Goal: Information Seeking & Learning: Check status

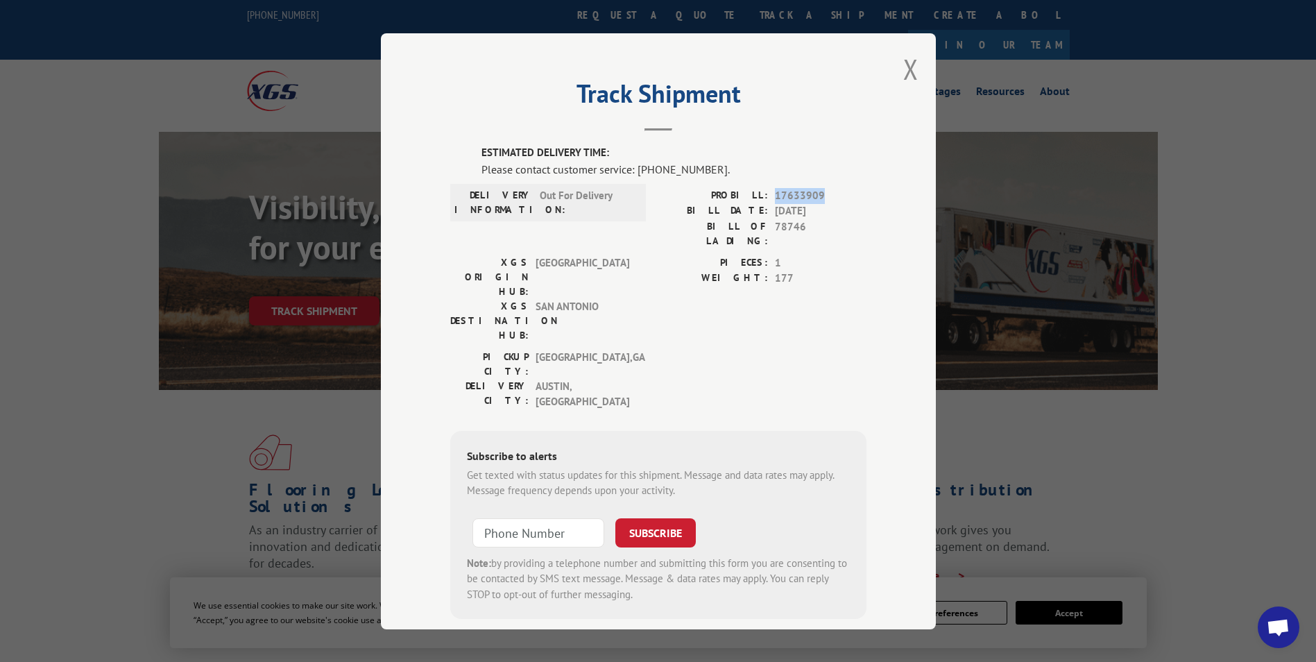
drag, startPoint x: 822, startPoint y: 192, endPoint x: 767, endPoint y: 201, distance: 55.6
click at [767, 201] on div "PROBILL: 17633909" at bounding box center [763, 195] width 208 height 16
copy span "17633909"
click at [908, 65] on button "Close modal" at bounding box center [911, 69] width 15 height 37
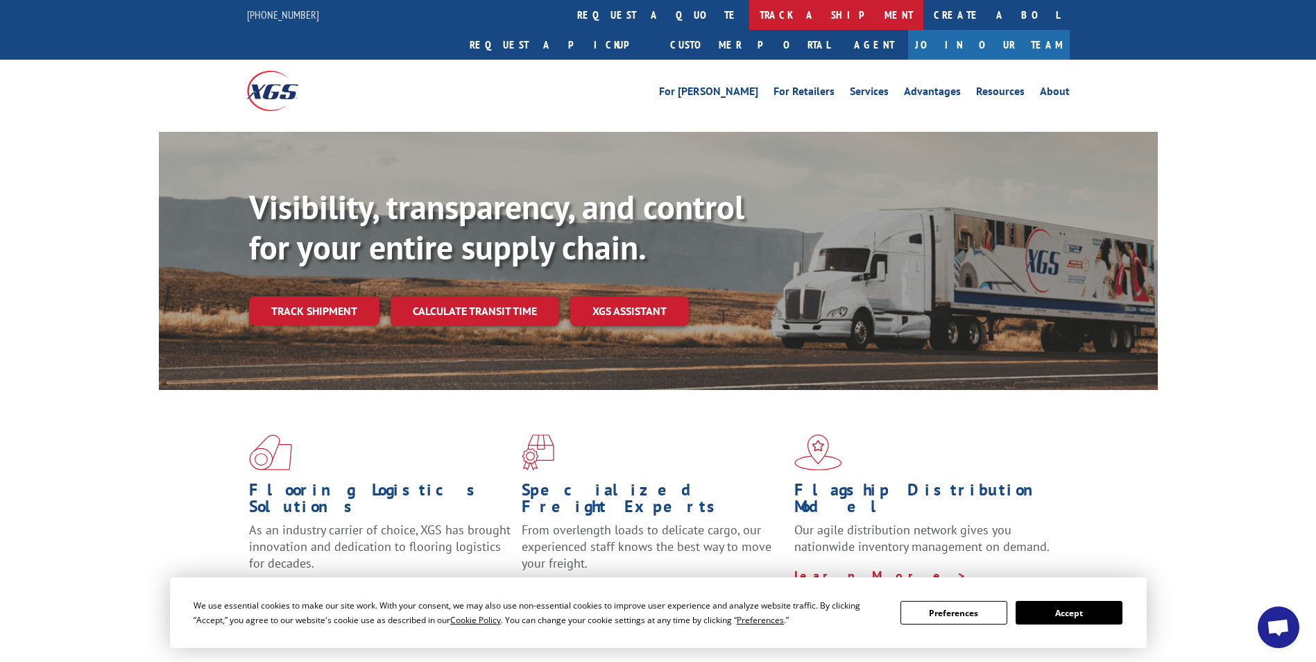
click at [750, 22] on link "track a shipment" at bounding box center [837, 15] width 174 height 30
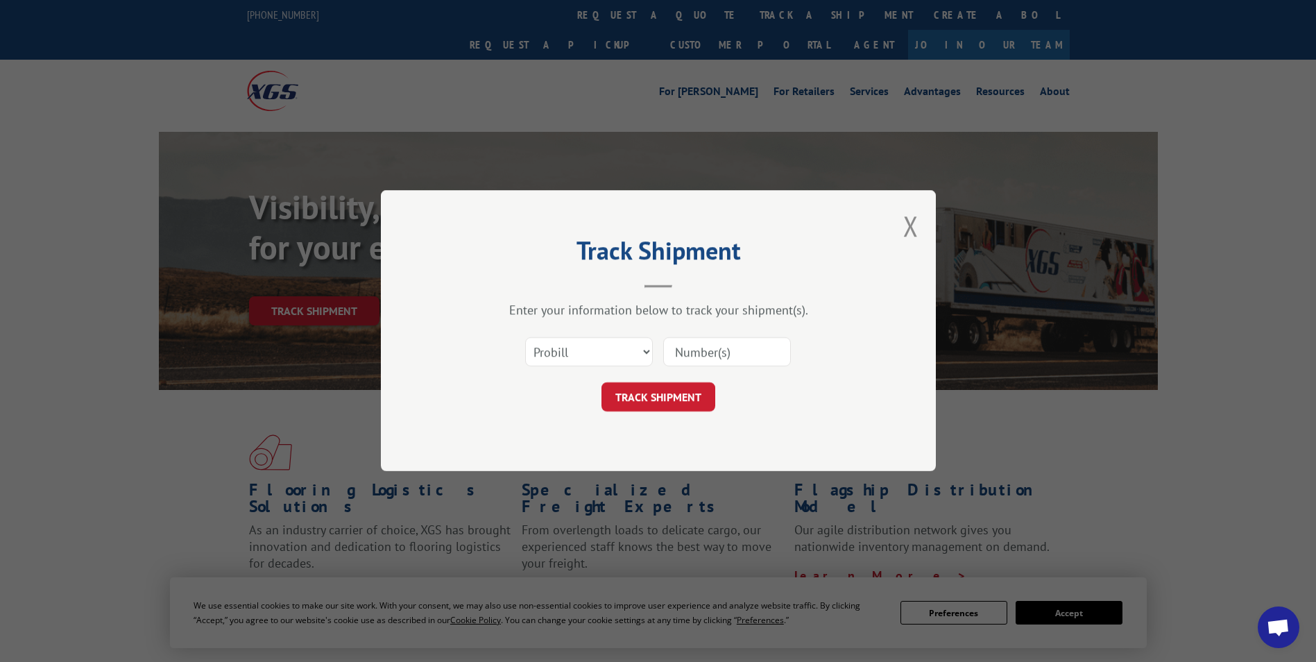
click at [713, 360] on input at bounding box center [727, 352] width 128 height 29
paste input "17633909"
type input "17633909"
click at [652, 403] on button "TRACK SHIPMENT" at bounding box center [659, 397] width 114 height 29
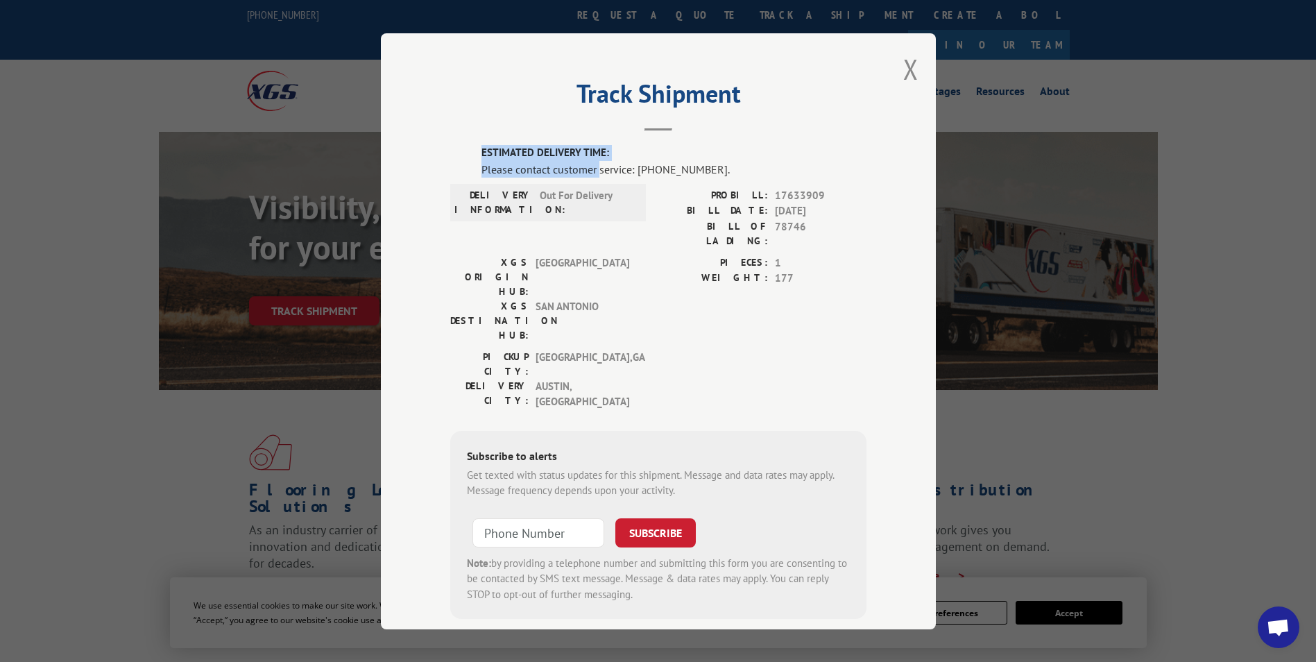
drag, startPoint x: 494, startPoint y: 158, endPoint x: 594, endPoint y: 171, distance: 100.8
click at [594, 171] on div "ESTIMATED DELIVERY TIME: Please contact customer service: [PHONE_NUMBER]." at bounding box center [674, 161] width 385 height 33
drag, startPoint x: 594, startPoint y: 171, endPoint x: 587, endPoint y: 217, distance: 46.3
click at [591, 215] on span "Out For Delivery" at bounding box center [587, 201] width 94 height 29
drag, startPoint x: 539, startPoint y: 198, endPoint x: 609, endPoint y: 196, distance: 70.1
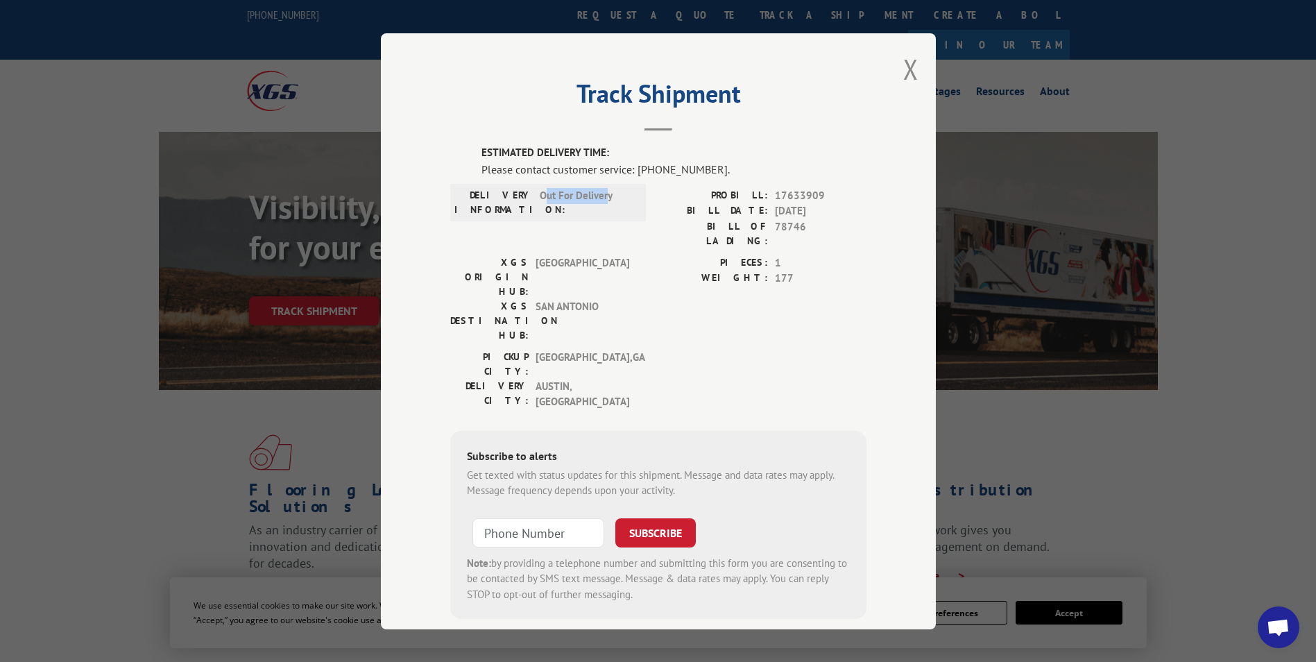
click at [607, 196] on span "Out For Delivery" at bounding box center [587, 201] width 94 height 29
drag, startPoint x: 609, startPoint y: 196, endPoint x: 616, endPoint y: 203, distance: 9.8
click at [616, 203] on span "Out For Delivery" at bounding box center [587, 201] width 94 height 29
click at [607, 232] on div "DELIVERY INFORMATION: Out For Delivery" at bounding box center [548, 220] width 196 height 67
click at [915, 72] on div "Track Shipment ESTIMATED DELIVERY TIME: Please contact customer service: [PHONE…" at bounding box center [658, 331] width 555 height 596
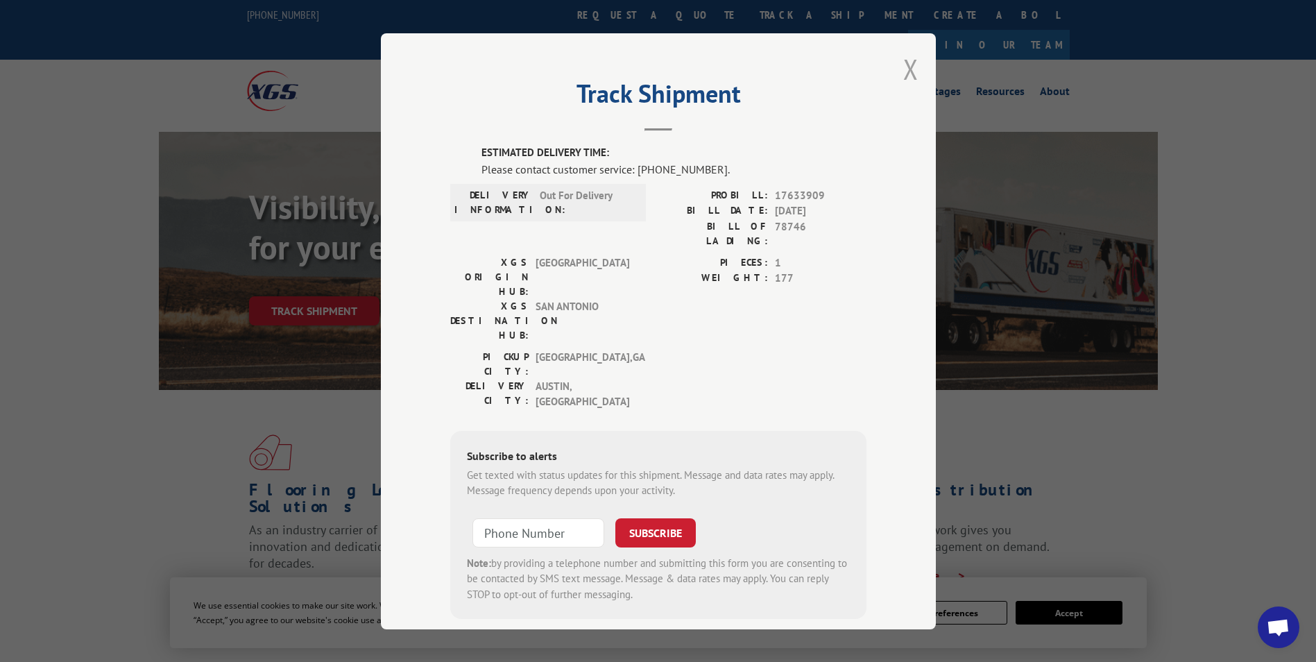
click at [908, 70] on button "Close modal" at bounding box center [911, 69] width 15 height 37
